Goal: Transaction & Acquisition: Book appointment/travel/reservation

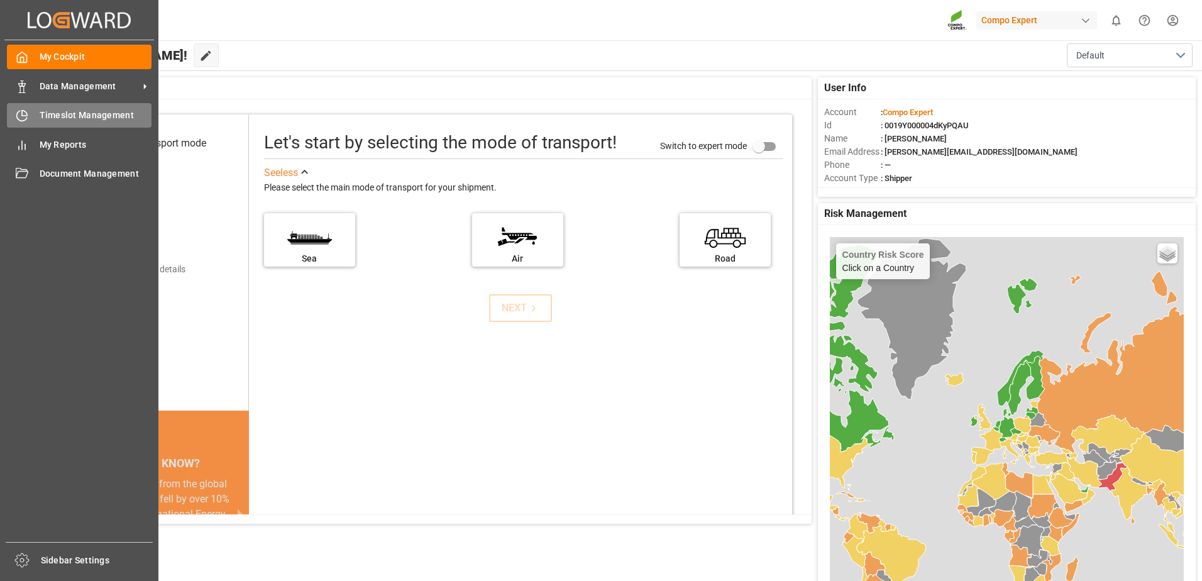
click at [36, 114] on div "Timeslot Management Timeslot Management" at bounding box center [79, 115] width 145 height 25
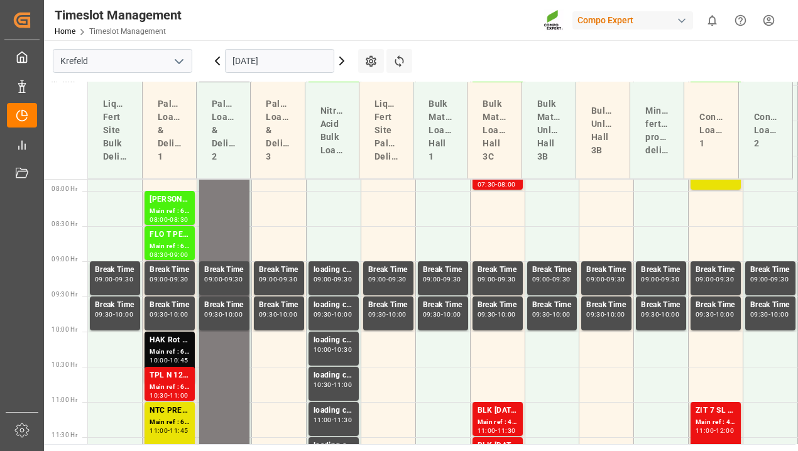
scroll to position [678, 0]
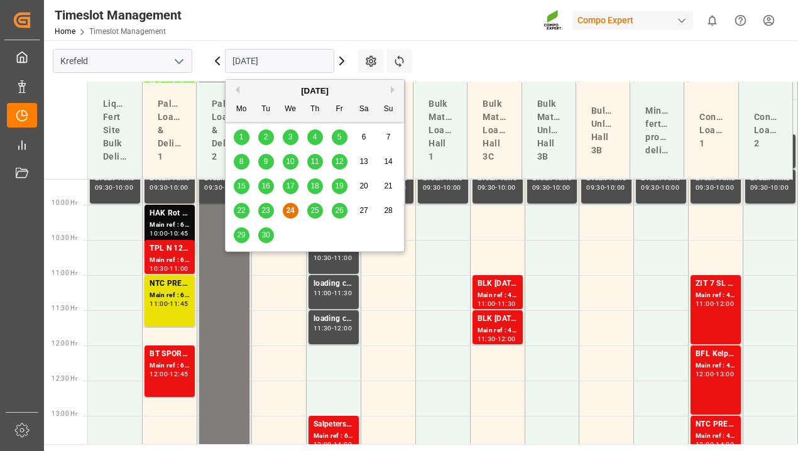
click at [243, 66] on input "[DATE]" at bounding box center [279, 61] width 109 height 24
click at [392, 91] on button "Next Month" at bounding box center [395, 90] width 8 height 8
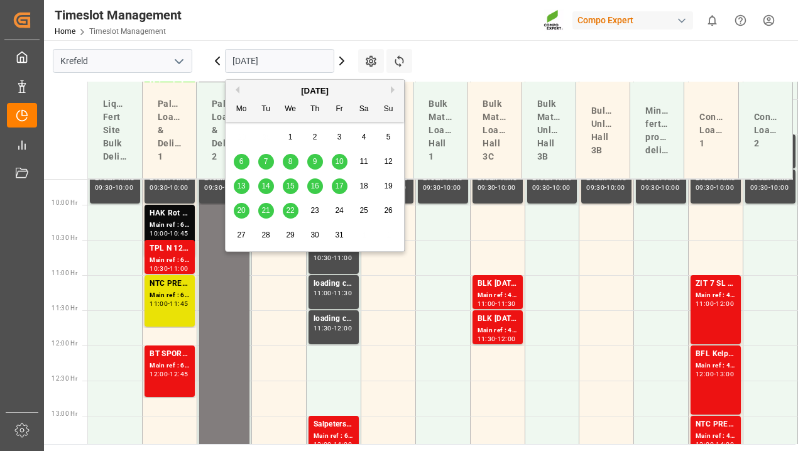
click at [313, 185] on span "16" at bounding box center [314, 186] width 8 height 9
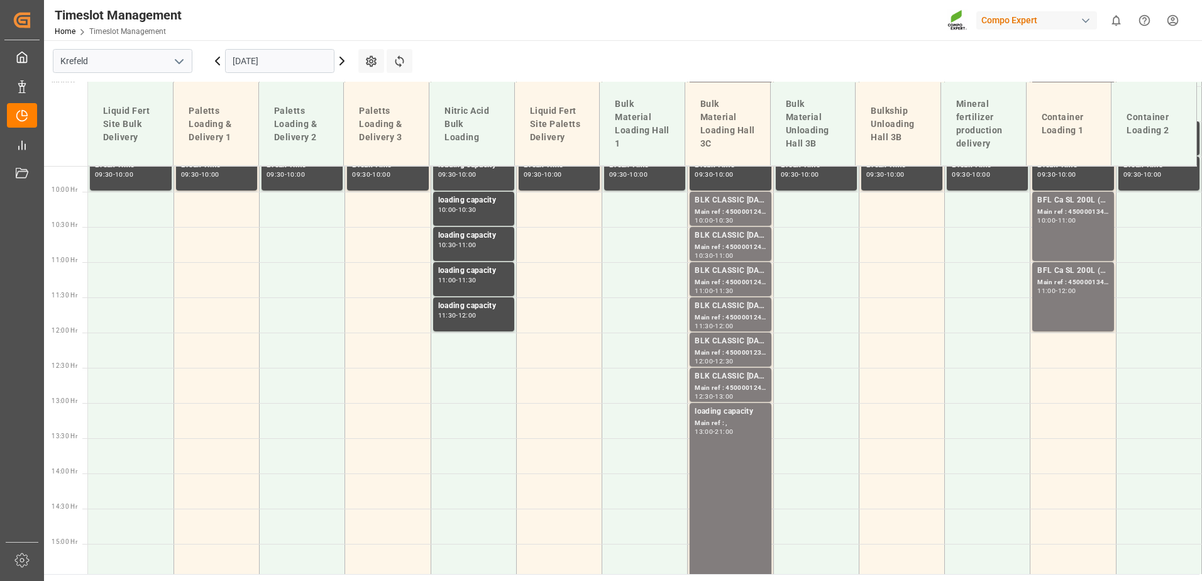
click at [280, 65] on input "[DATE]" at bounding box center [279, 61] width 109 height 24
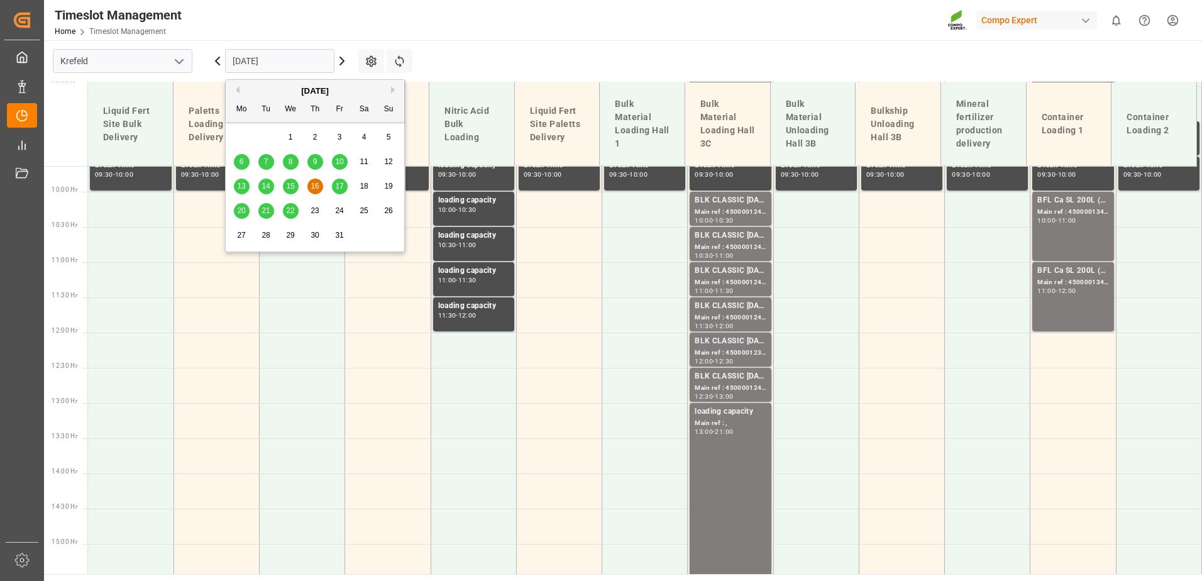
click at [237, 89] on button "Previous Month" at bounding box center [236, 90] width 8 height 8
click at [288, 210] on span "24" at bounding box center [290, 210] width 8 height 9
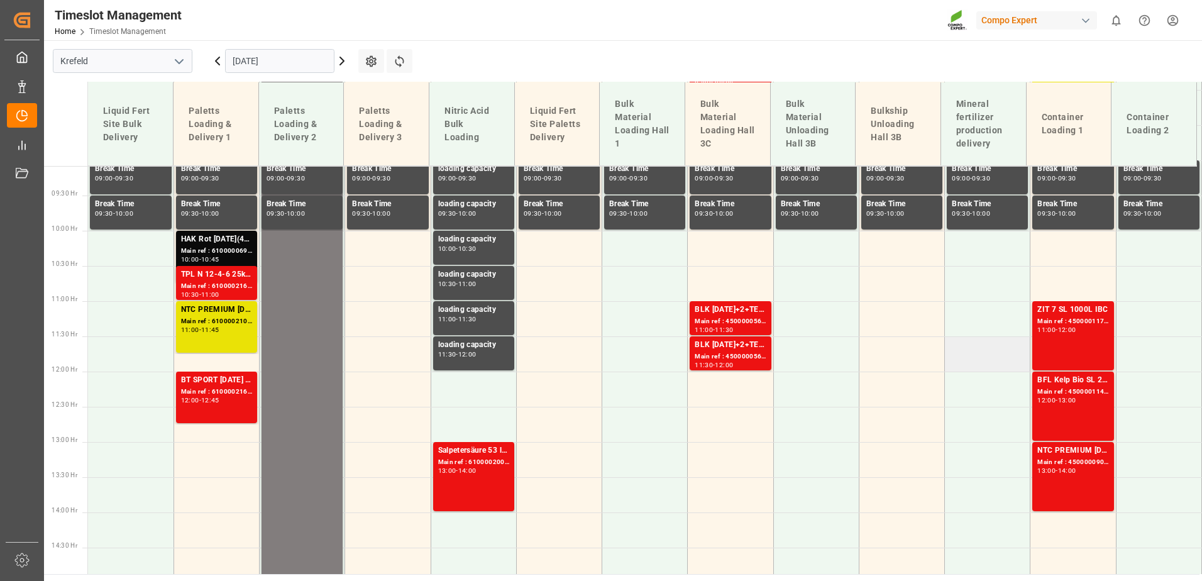
scroll to position [665, 0]
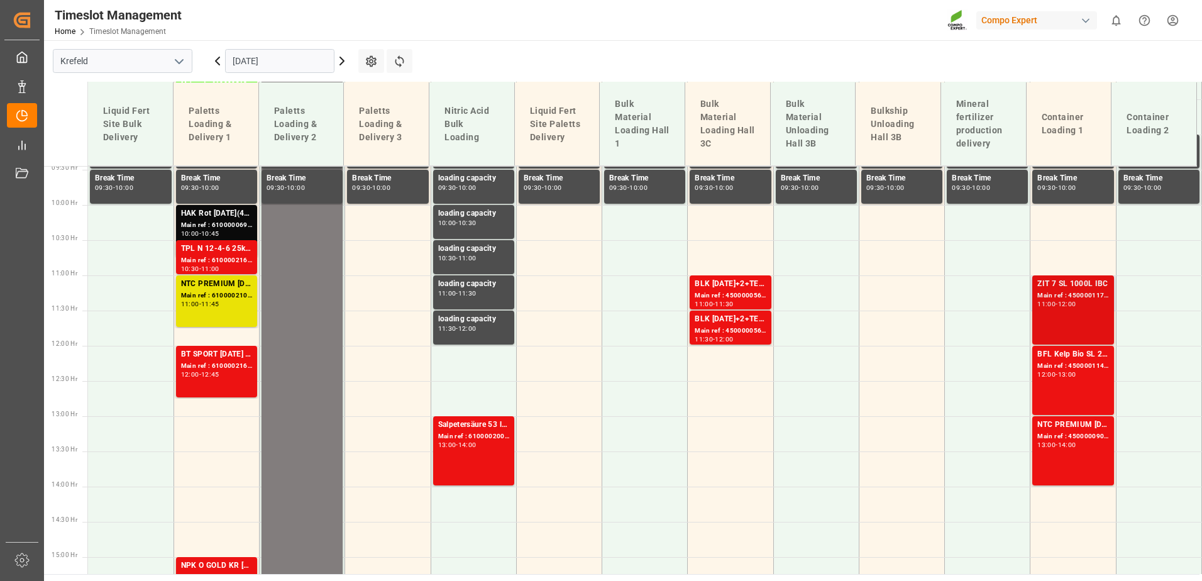
click at [1062, 307] on div "11:00 - 12:00" at bounding box center [1072, 304] width 71 height 7
click at [1057, 424] on div "NTC PREMIUM [DATE]+3+TE 1T ISPM BB" at bounding box center [1072, 425] width 71 height 13
